Goal: Task Accomplishment & Management: Manage account settings

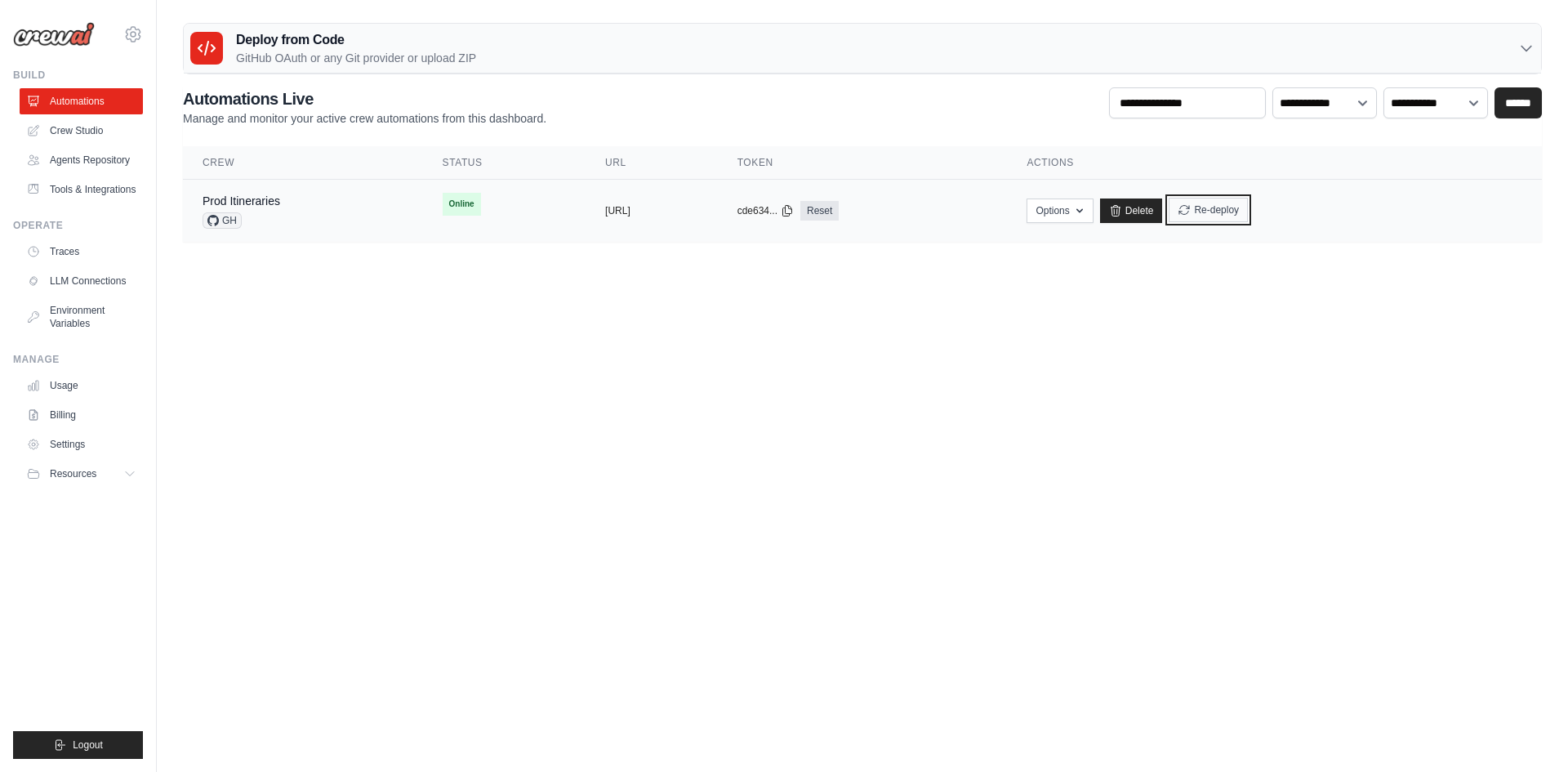
click at [1248, 202] on button "Re-deploy" at bounding box center [1208, 210] width 79 height 25
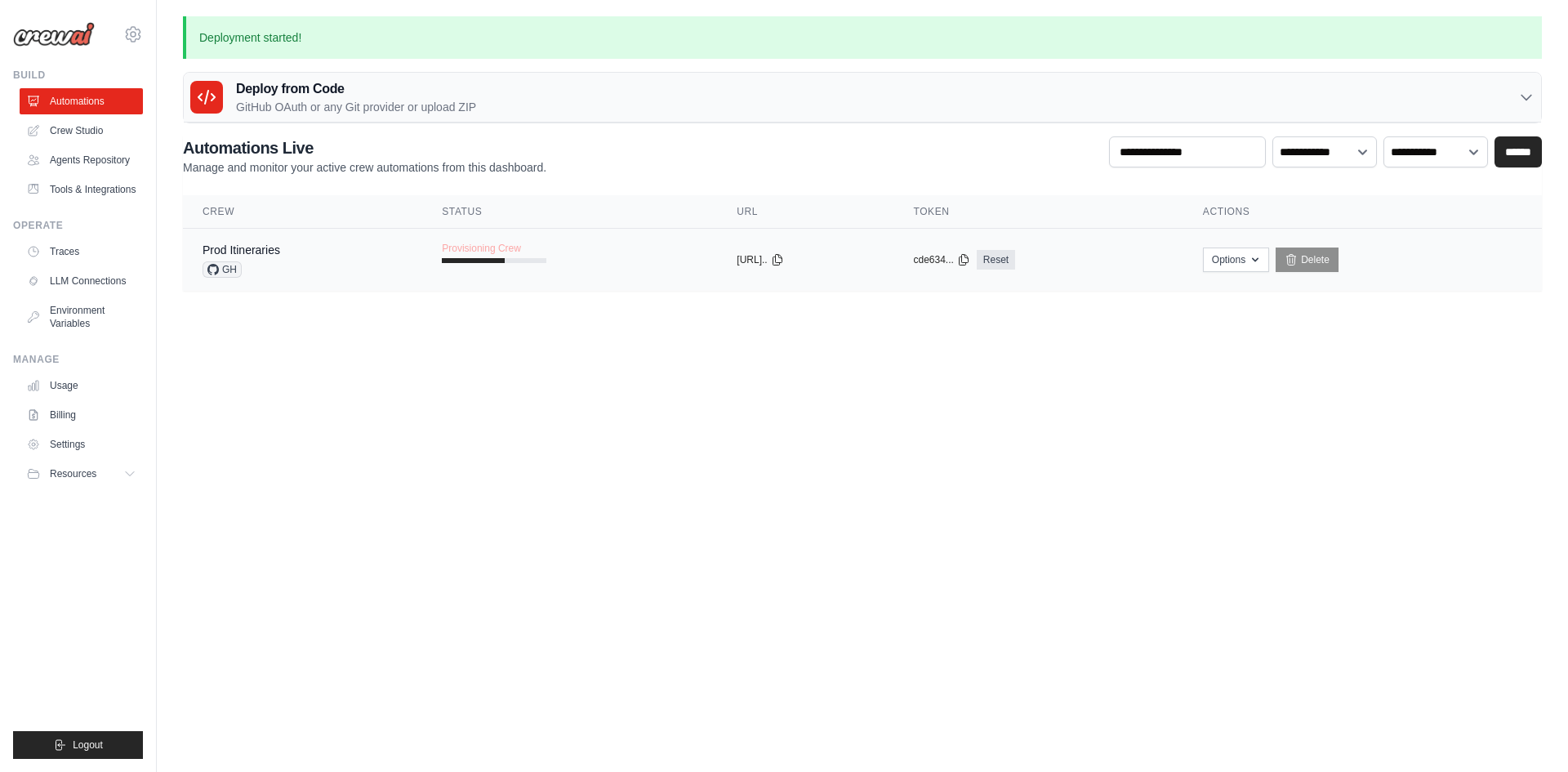
click at [301, 256] on div "Prod Itineraries GH" at bounding box center [303, 260] width 200 height 36
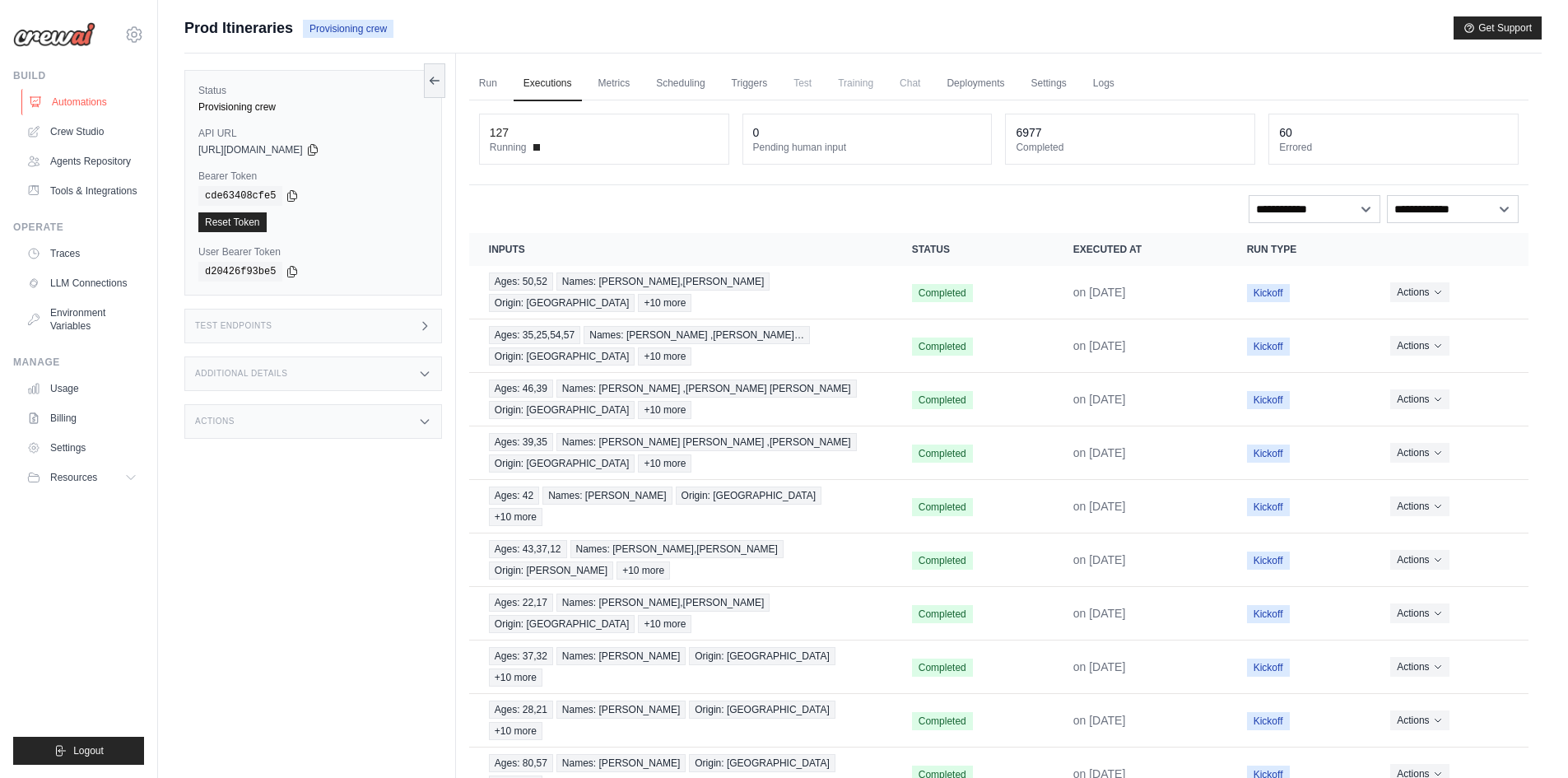
click at [54, 104] on link "Automations" at bounding box center [83, 102] width 125 height 26
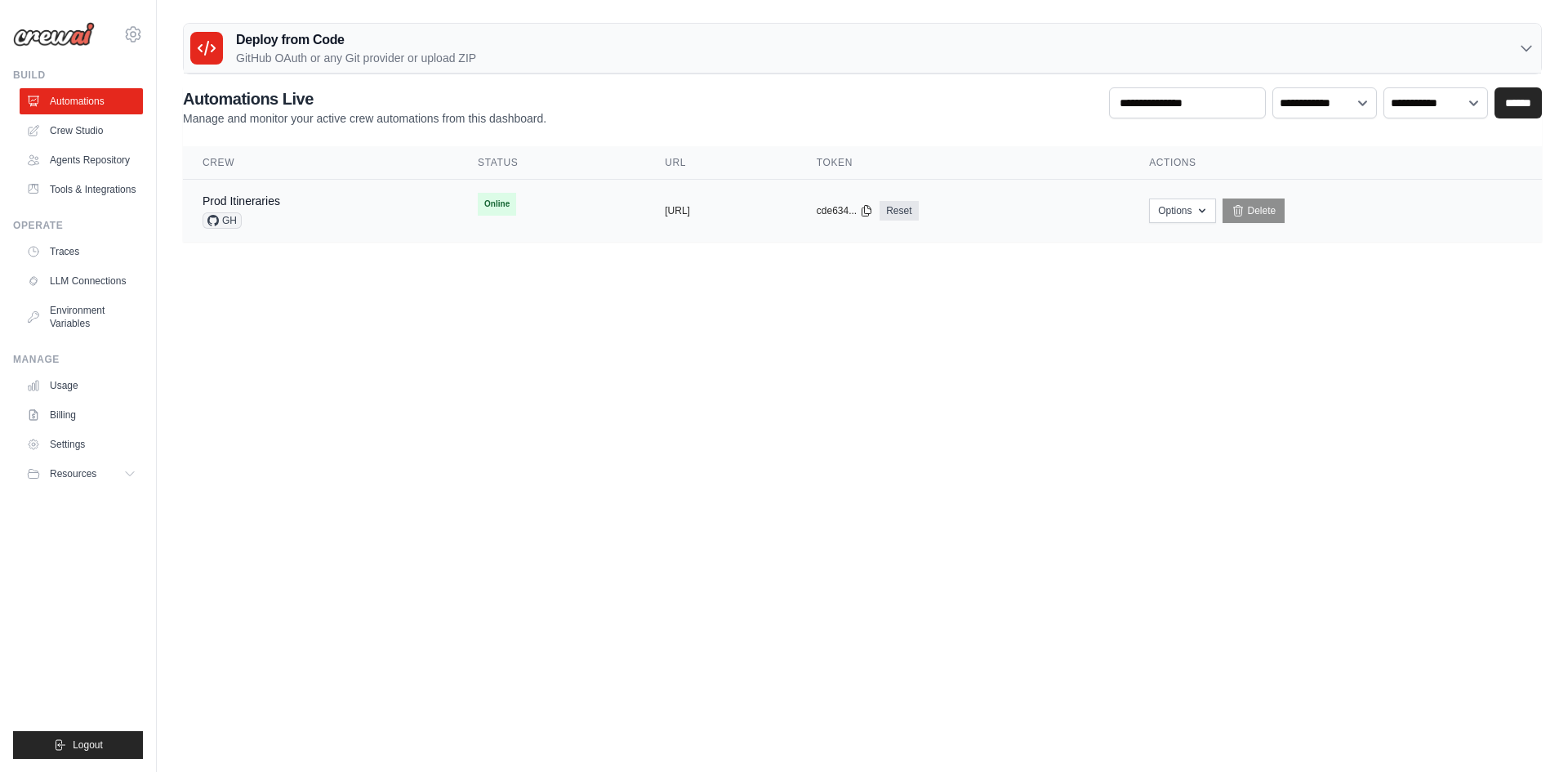
click at [356, 218] on div "Prod Itineraries GH" at bounding box center [320, 211] width 236 height 36
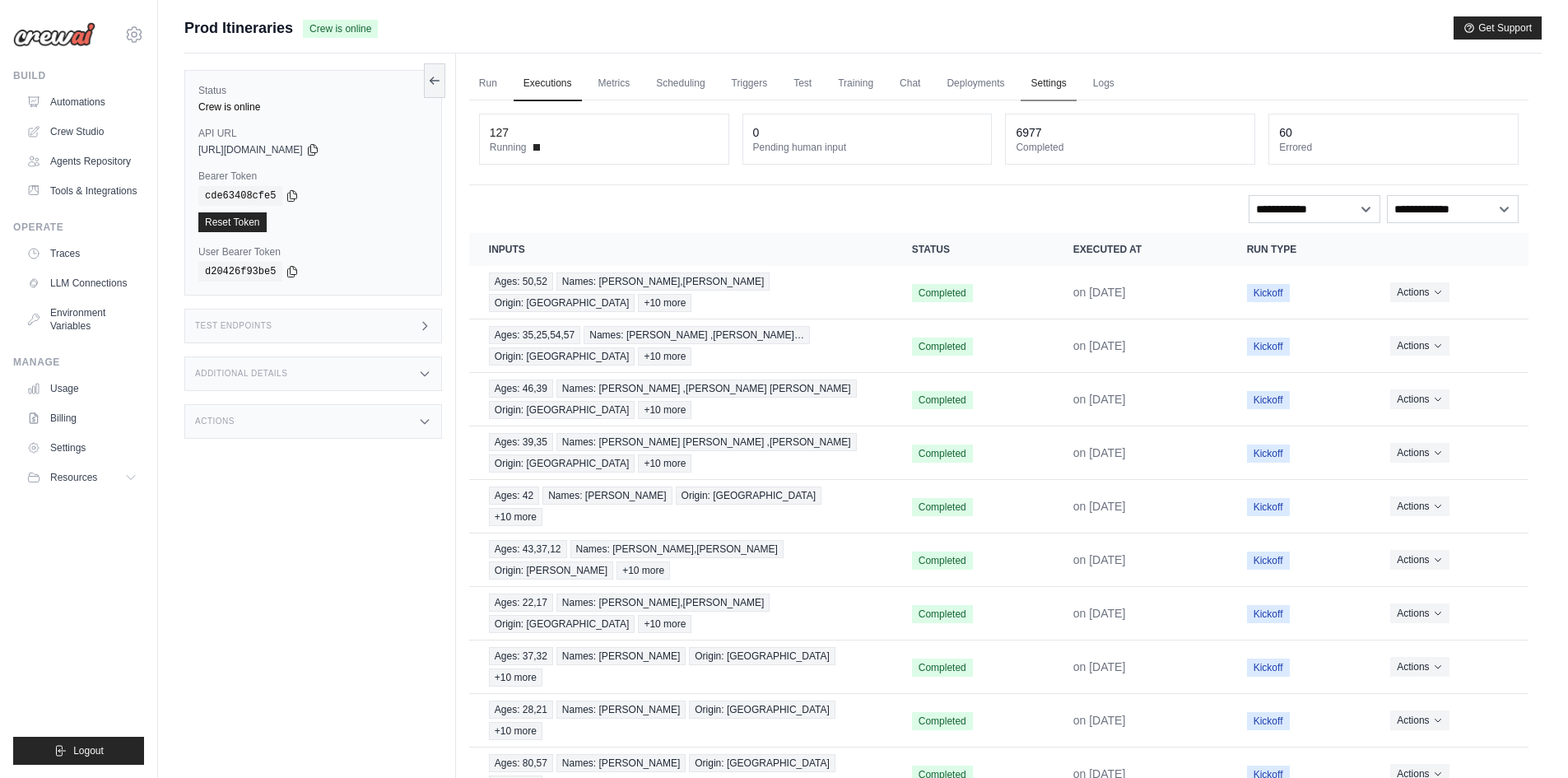
click at [1053, 80] on link "Settings" at bounding box center [1047, 84] width 55 height 35
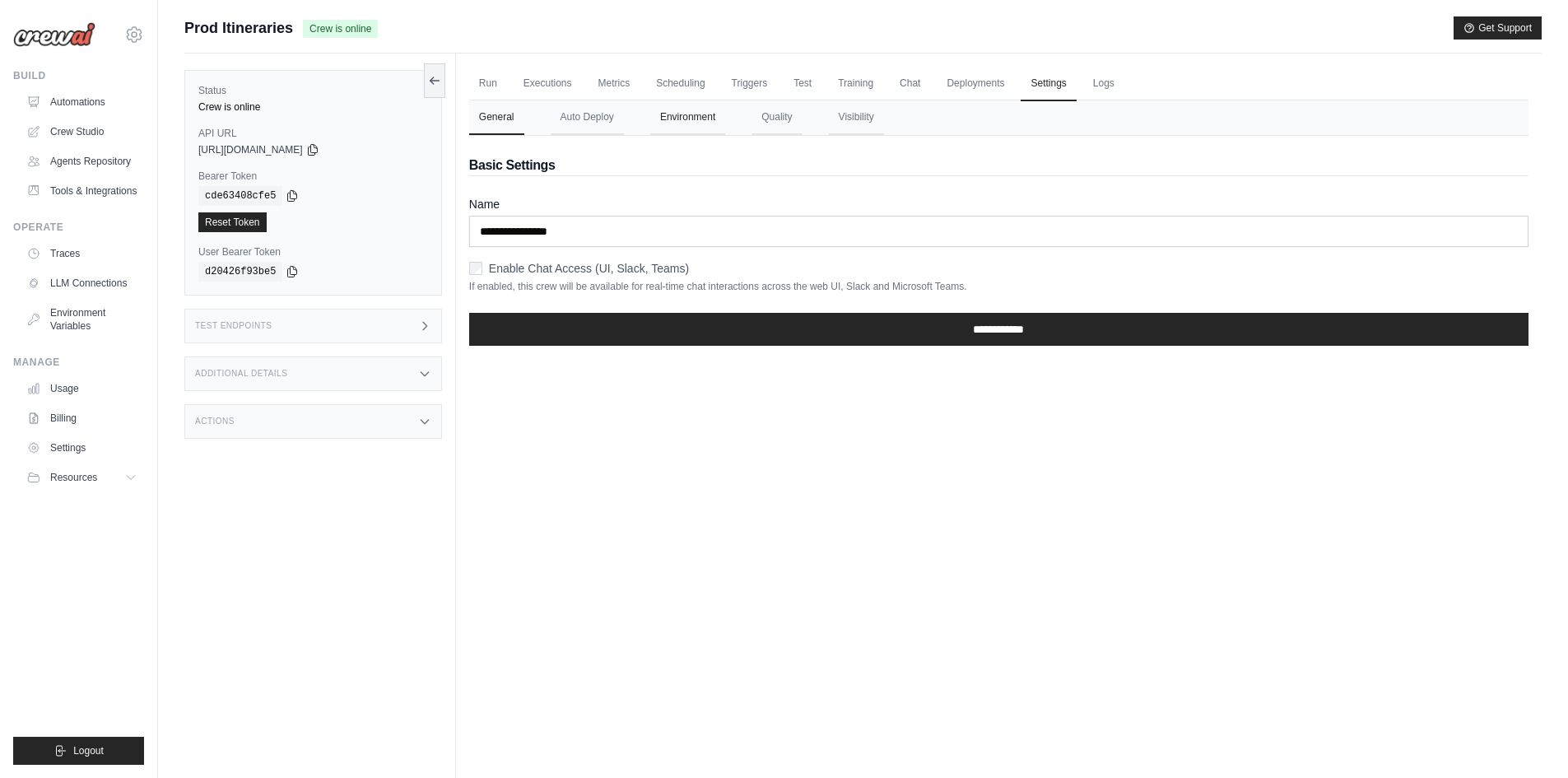
click at [680, 107] on button "Environment" at bounding box center [687, 118] width 75 height 35
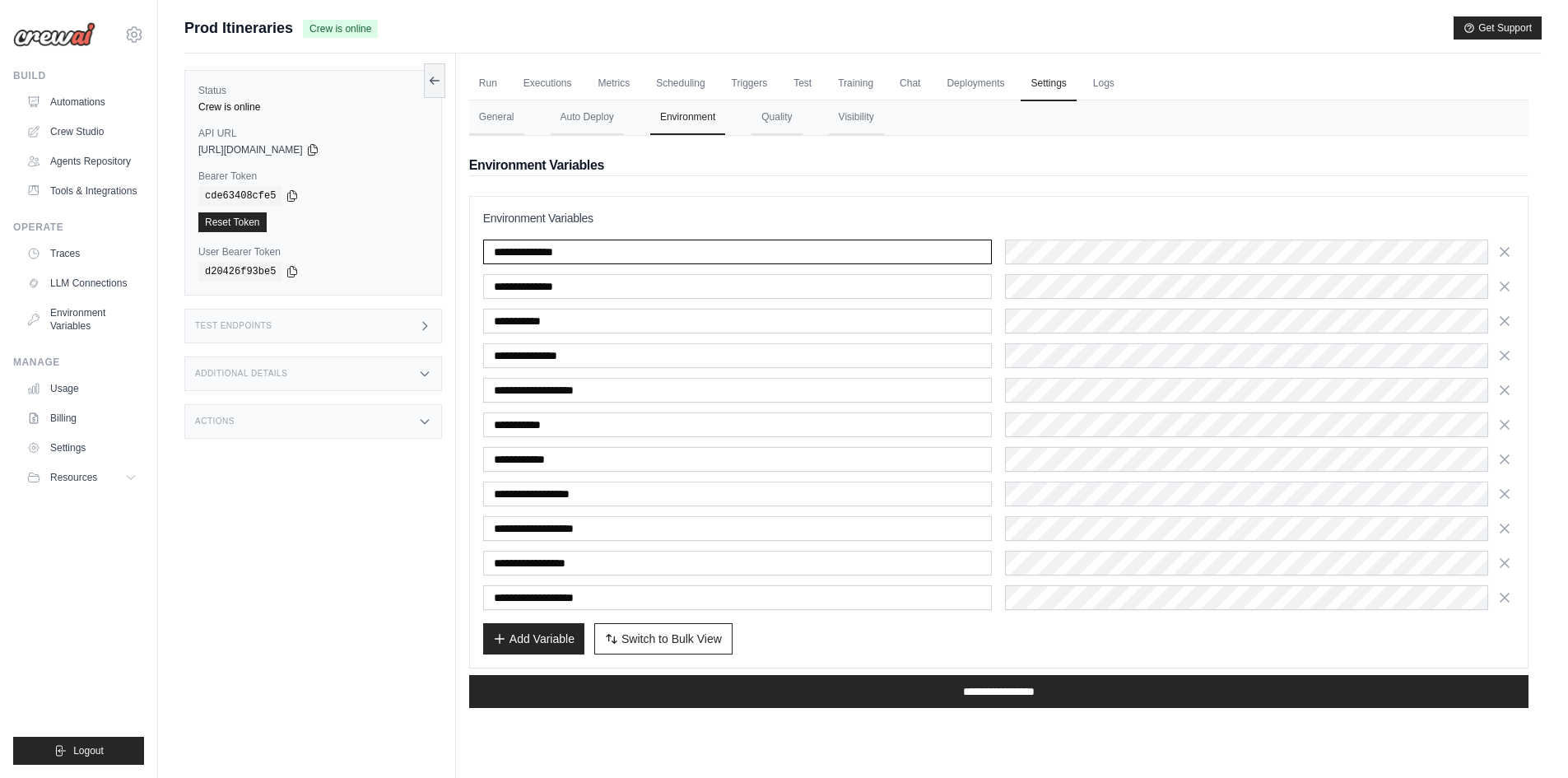
click at [553, 256] on input "**********" at bounding box center [737, 251] width 509 height 25
click at [576, 423] on input "**********" at bounding box center [737, 424] width 509 height 25
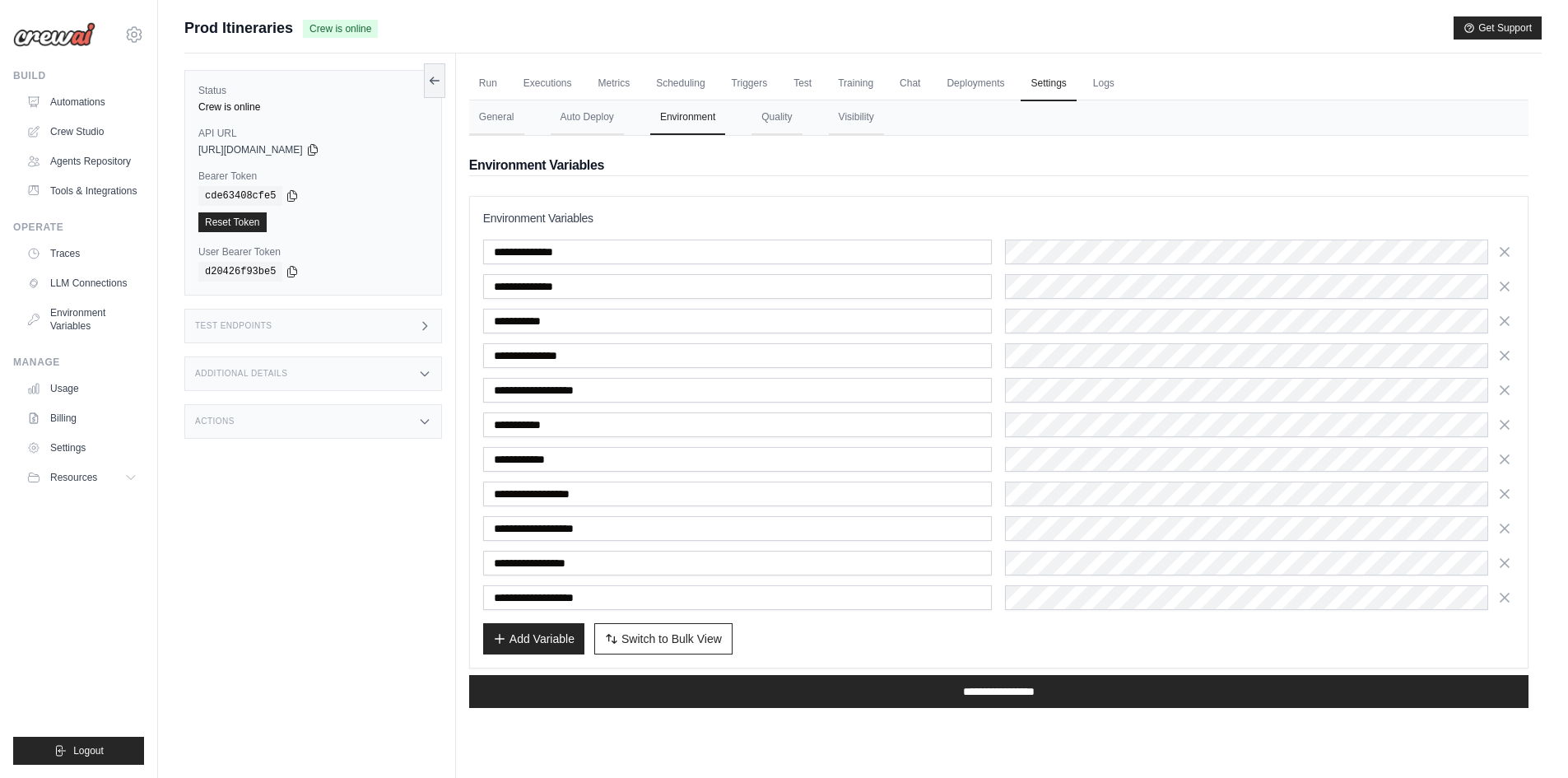
click at [1553, 497] on div "Submit a support request Describe your issue or question * Please be specific a…" at bounding box center [863, 424] width 1410 height 815
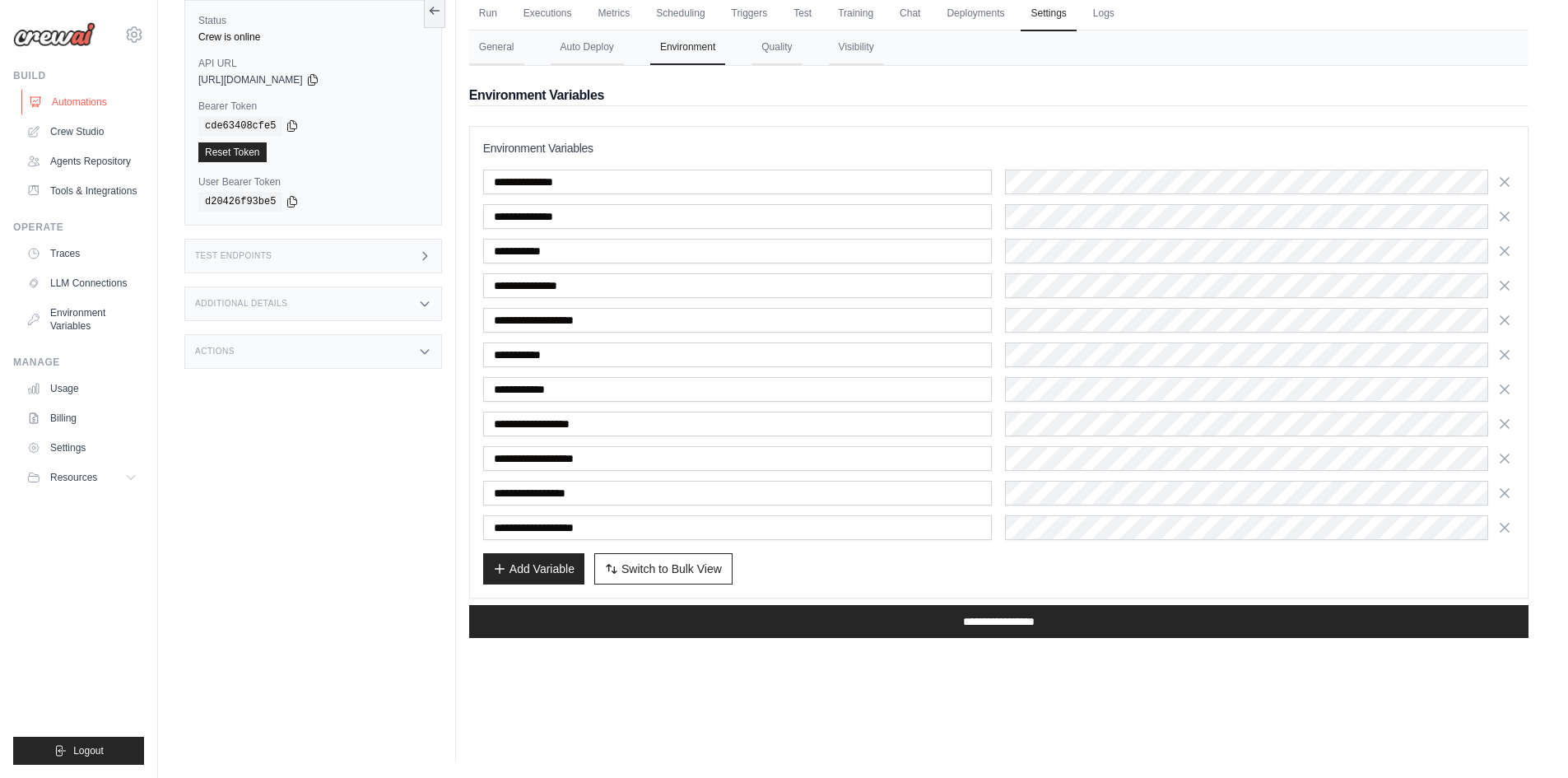
click at [117, 106] on link "Automations" at bounding box center [83, 102] width 125 height 26
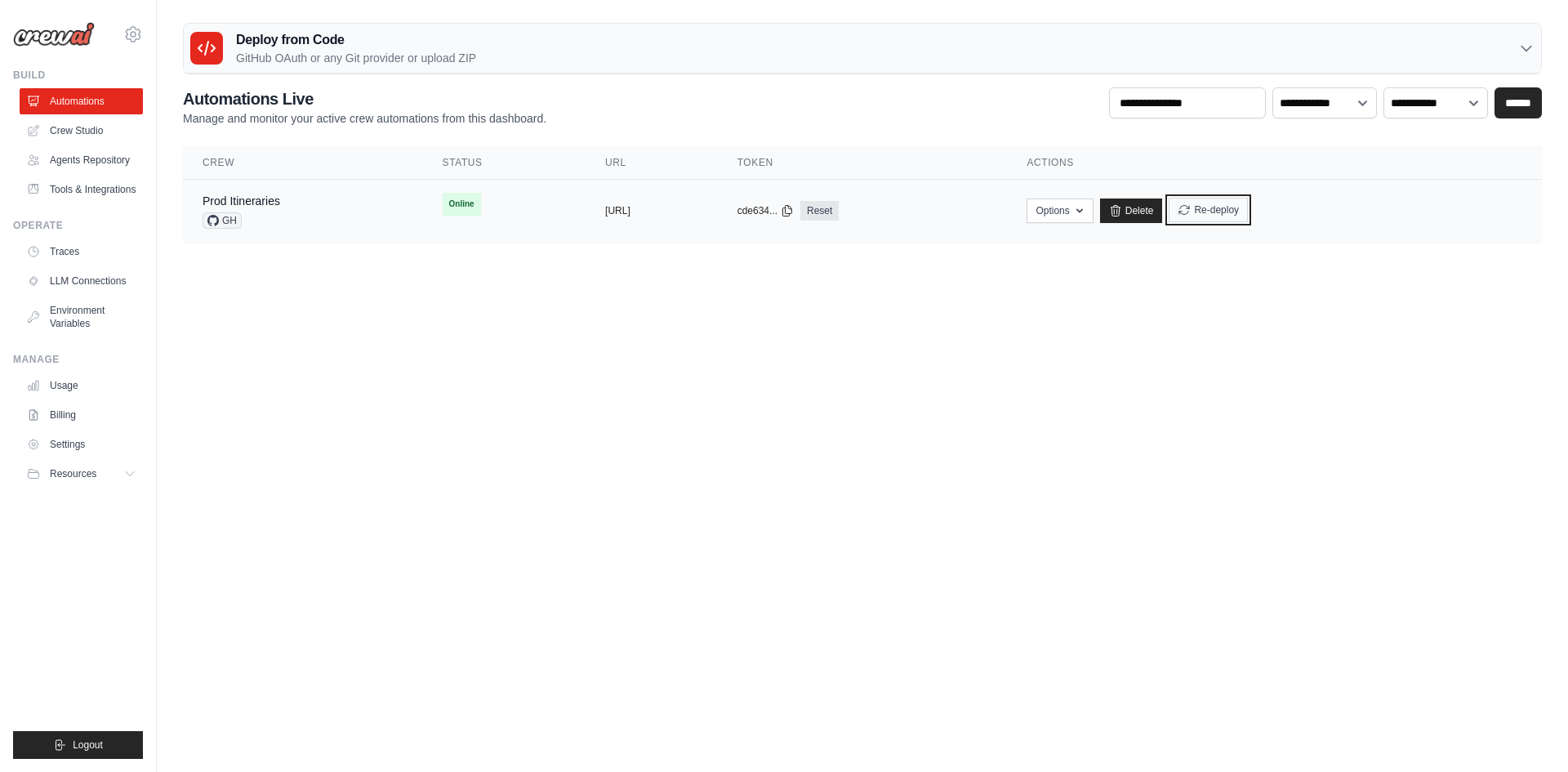
click at [1190, 206] on icon "submit" at bounding box center [1183, 210] width 13 height 13
